Goal: Information Seeking & Learning: Learn about a topic

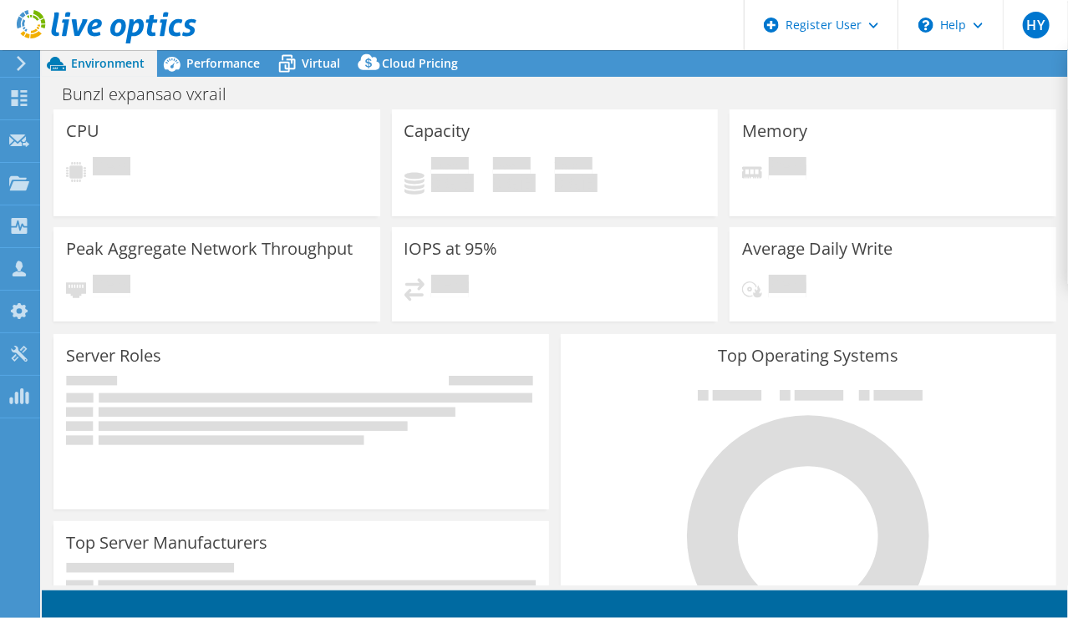
select select "[GEOGRAPHIC_DATA]"
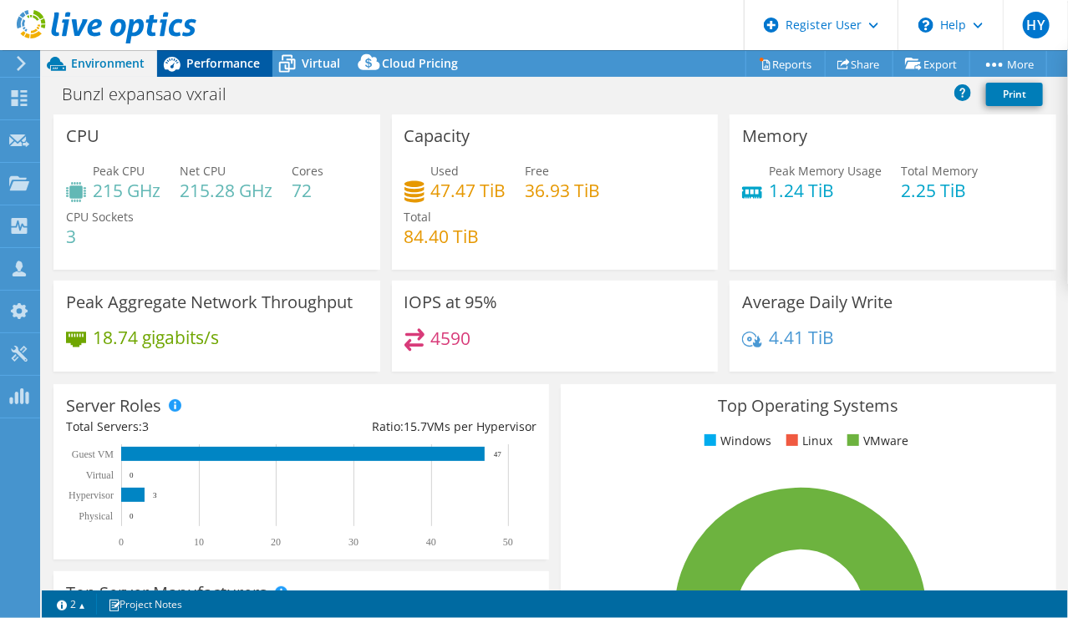
click at [203, 64] on span "Performance" at bounding box center [223, 63] width 74 height 16
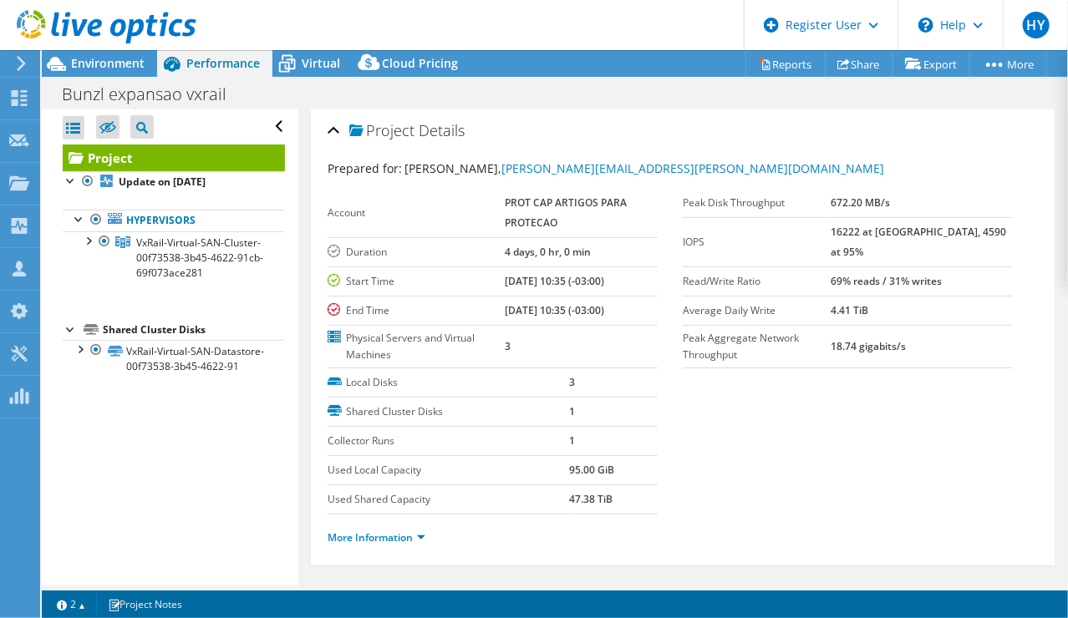
click at [871, 235] on b "16222 at [GEOGRAPHIC_DATA], 4590 at 95%" at bounding box center [920, 242] width 176 height 34
drag, startPoint x: 871, startPoint y: 235, endPoint x: 987, endPoint y: 305, distance: 135.7
click at [991, 410] on section "Prepared for: [PERSON_NAME], [PERSON_NAME][EMAIL_ADDRESS][PERSON_NAME][DOMAIN_N…" at bounding box center [683, 361] width 710 height 402
drag, startPoint x: 1004, startPoint y: 226, endPoint x: 857, endPoint y: 231, distance: 146.3
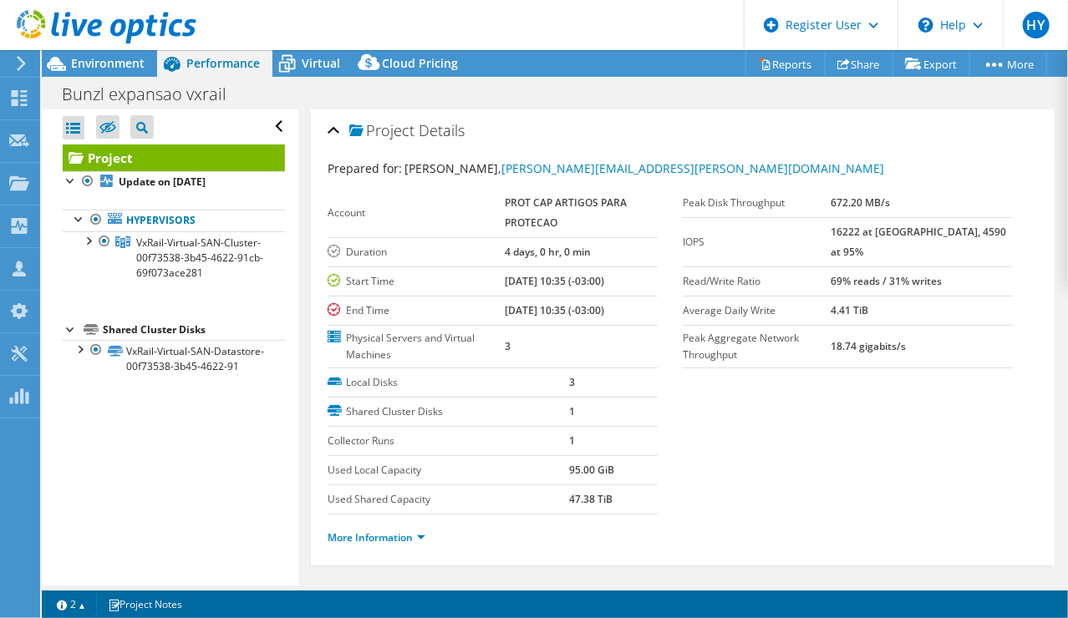
click at [857, 231] on div "Peak Disk Throughput 672.20 MB/s IOPS 16222 at [GEOGRAPHIC_DATA], 4590 at 95% R…" at bounding box center [860, 279] width 355 height 180
click at [832, 234] on label "IOPS" at bounding box center [757, 242] width 149 height 17
click at [903, 231] on b "16222 at [GEOGRAPHIC_DATA], 4590 at 95%" at bounding box center [920, 242] width 176 height 34
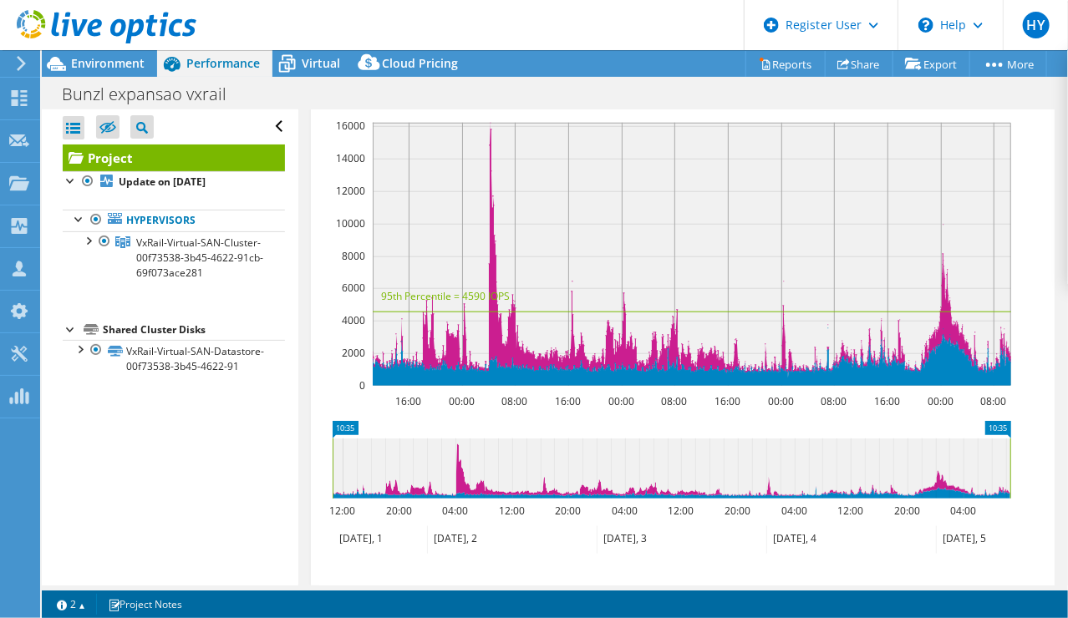
scroll to position [501, 0]
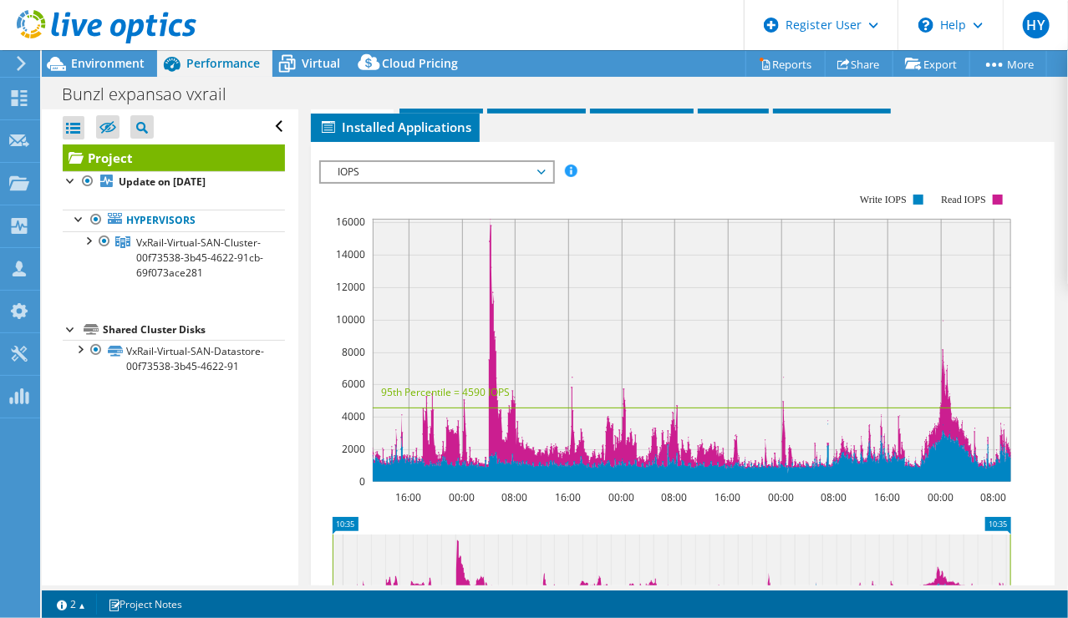
click at [466, 181] on rect at bounding box center [665, 337] width 692 height 334
click at [474, 166] on span "IOPS" at bounding box center [436, 172] width 215 height 20
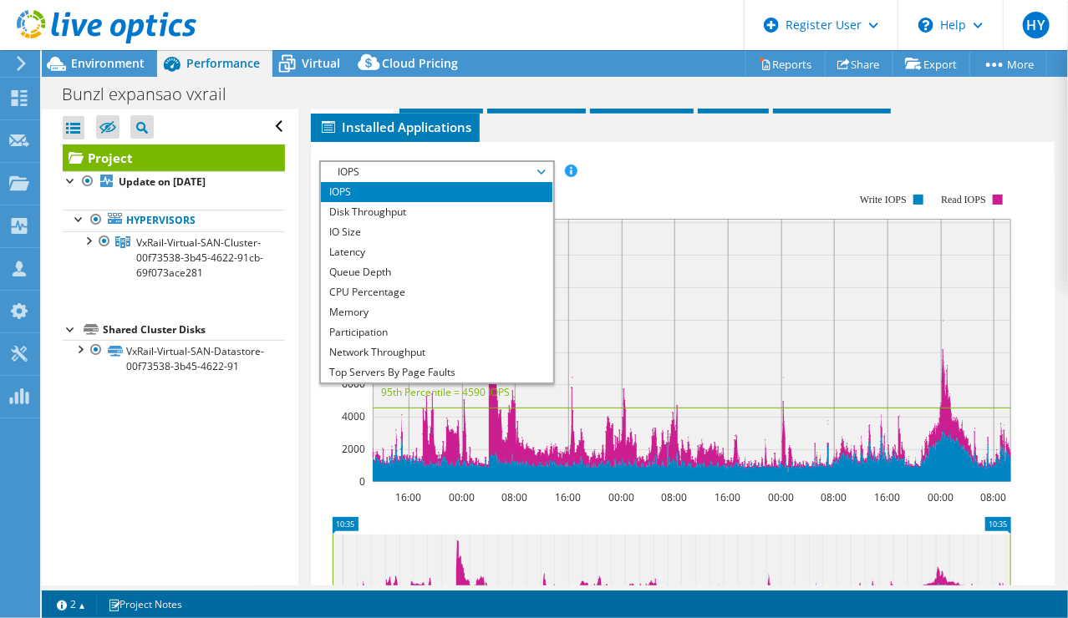
click at [637, 170] on rect at bounding box center [665, 337] width 692 height 334
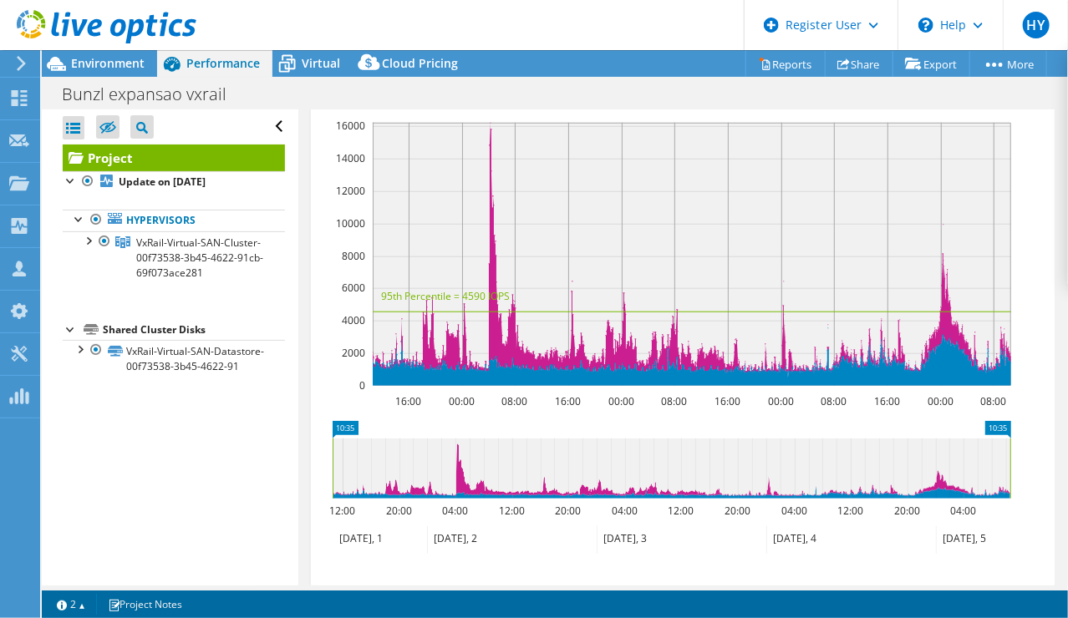
scroll to position [669, 0]
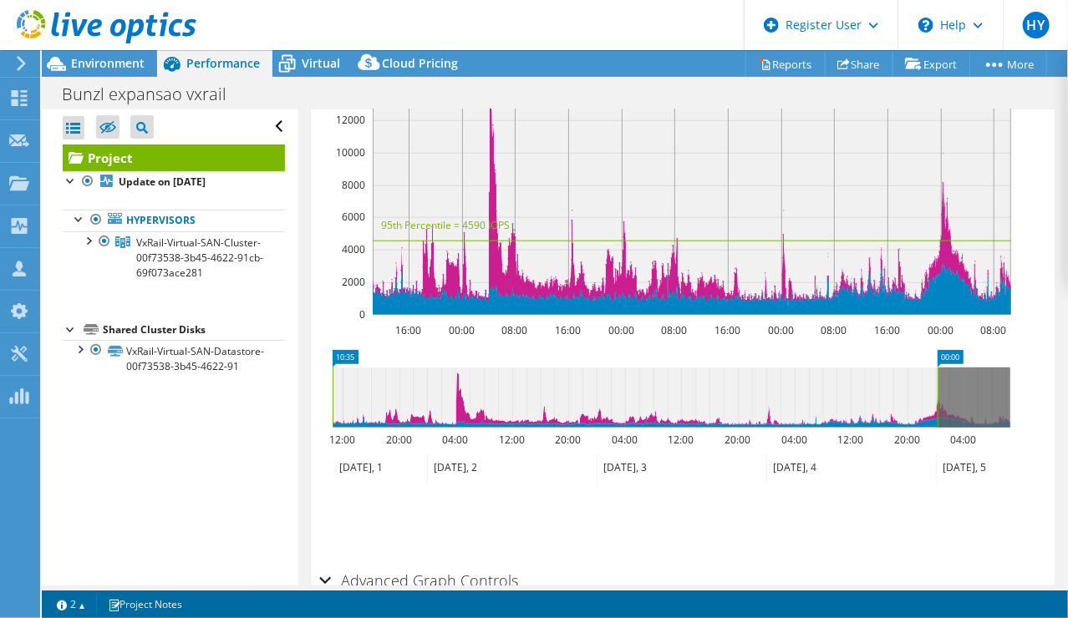
drag, startPoint x: 1010, startPoint y: 394, endPoint x: 938, endPoint y: 424, distance: 78.4
click at [938, 424] on icon "10:35 00:00 12:00 20:00 04:00 12:00 20:00 04:00 12:00 20:00 04:00 12:00 20:00 0…" at bounding box center [671, 417] width 705 height 134
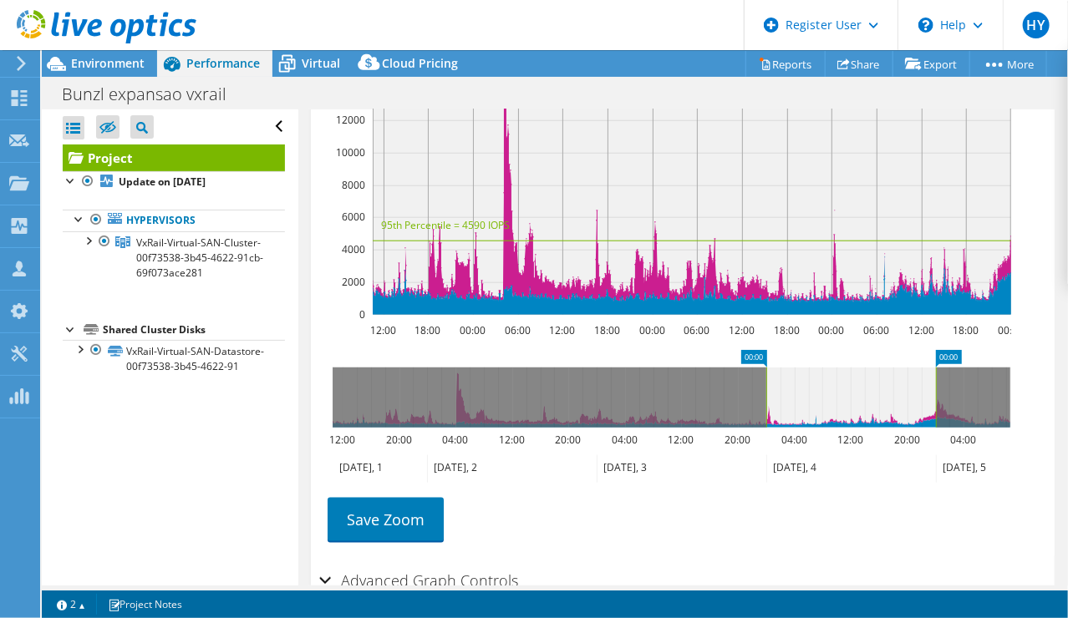
drag, startPoint x: 333, startPoint y: 398, endPoint x: 766, endPoint y: 401, distance: 433.8
click at [766, 401] on rect at bounding box center [766, 398] width 7 height 60
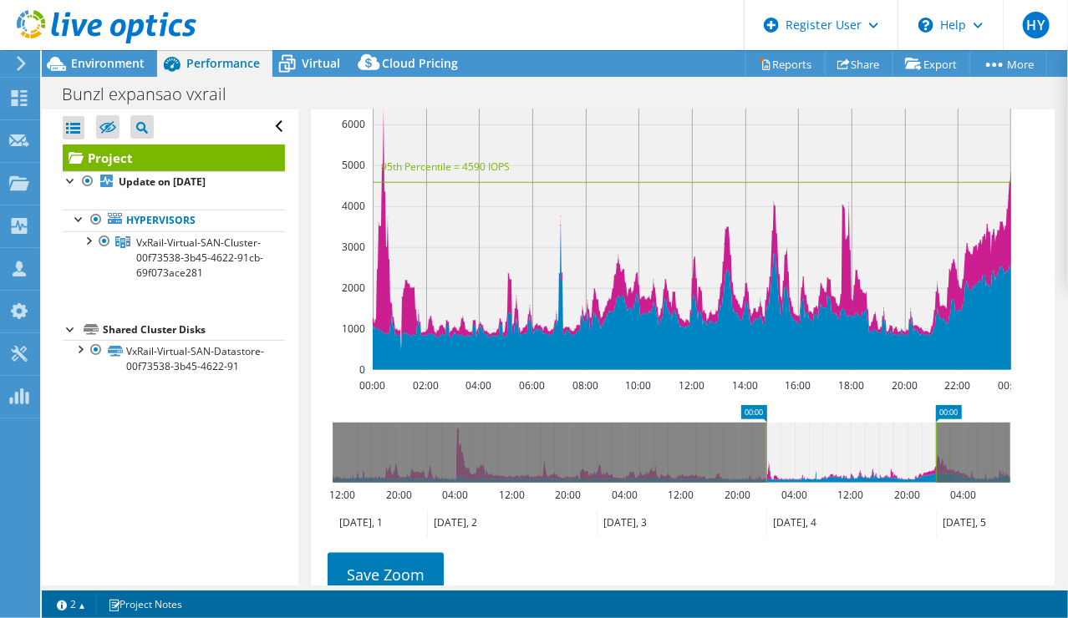
scroll to position [585, 0]
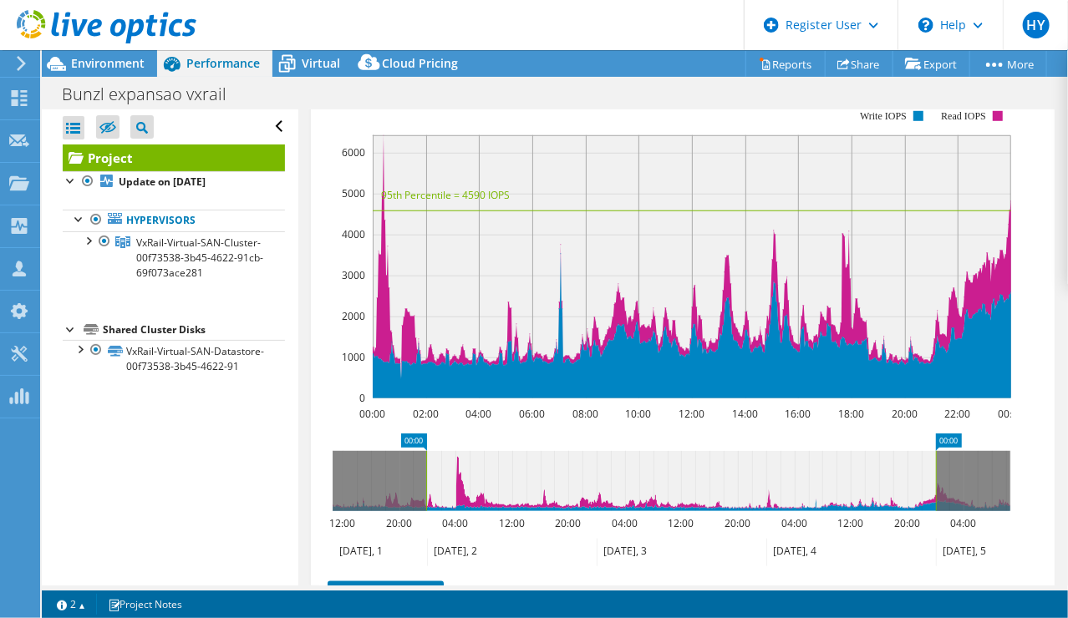
drag, startPoint x: 763, startPoint y: 485, endPoint x: 423, endPoint y: 500, distance: 340.5
click at [423, 500] on rect at bounding box center [426, 481] width 7 height 60
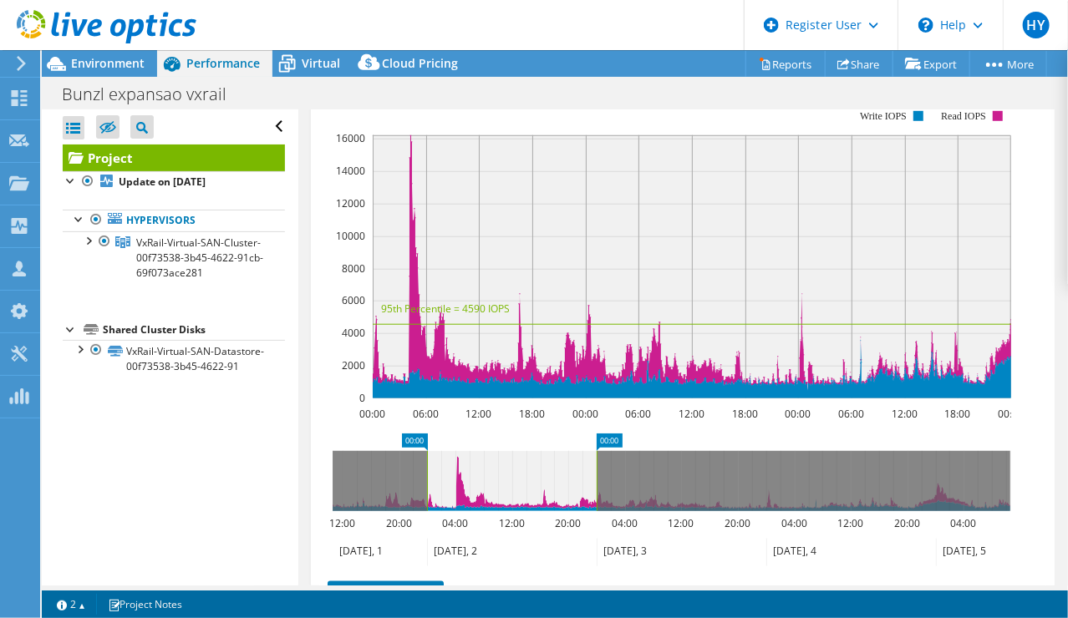
drag, startPoint x: 939, startPoint y: 466, endPoint x: 598, endPoint y: 481, distance: 341.4
click at [598, 481] on rect at bounding box center [596, 481] width 7 height 60
